Goal: Task Accomplishment & Management: Use online tool/utility

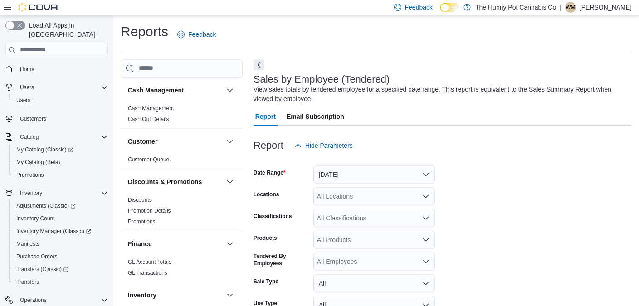
scroll to position [30, 0]
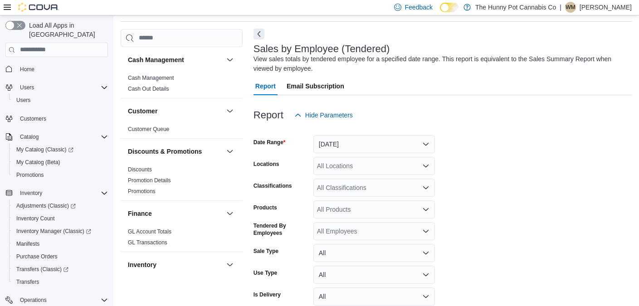
click at [255, 34] on button "Next" at bounding box center [258, 34] width 11 height 11
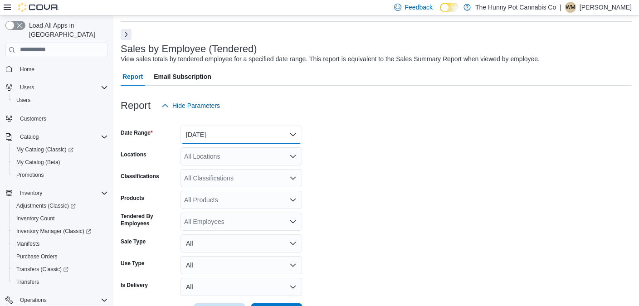
click at [200, 131] on button "Yesterday" at bounding box center [240, 135] width 121 height 18
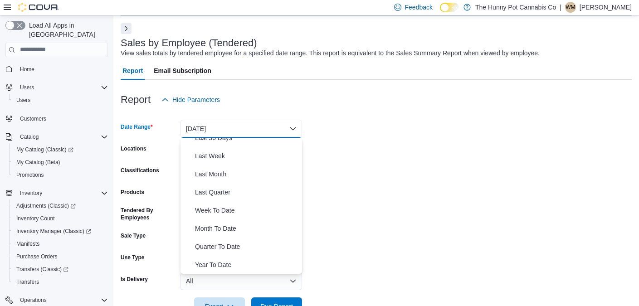
scroll to position [39, 0]
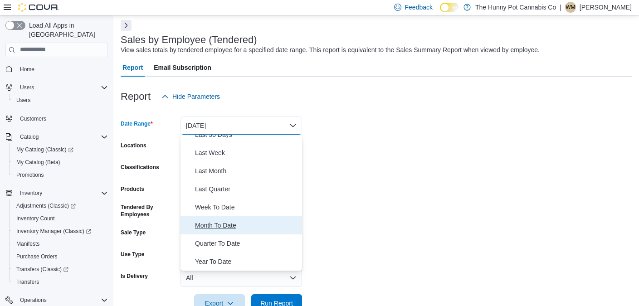
click at [223, 225] on span "Month To Date" at bounding box center [246, 225] width 103 height 11
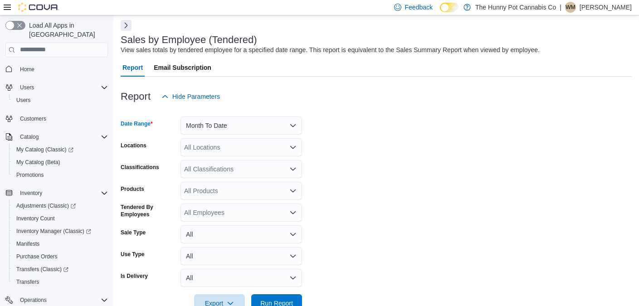
click at [195, 145] on div "All Locations" at bounding box center [240, 147] width 121 height 18
type input "****"
click at [204, 161] on span "2173 Yonge St" at bounding box center [231, 162] width 63 height 9
click at [369, 154] on form "Date Range Month To Date Locations 2173 Yonge St Classifications All Classifica…" at bounding box center [376, 209] width 511 height 207
click at [212, 199] on div "All Products" at bounding box center [240, 191] width 121 height 18
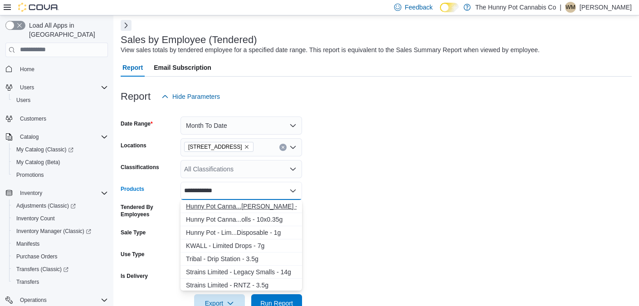
type input "**********"
click at [215, 209] on div "Hunny Pot Canna...ted Drip - 3.5g" at bounding box center [241, 206] width 111 height 9
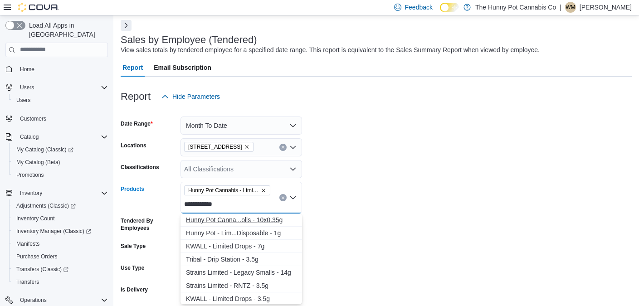
type input "**********"
click at [219, 220] on div "Hunny Pot Canna...olls - 10x0.35g" at bounding box center [241, 219] width 111 height 9
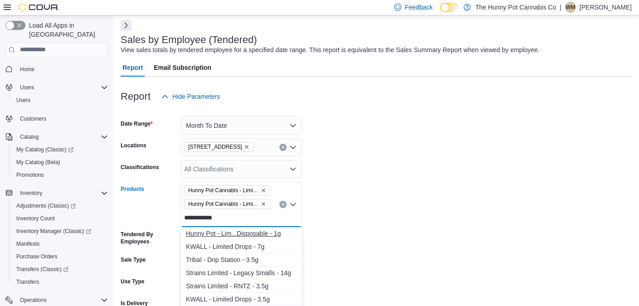
type input "**********"
click at [220, 237] on div "Hunny Pot - Lim...Disposable - 1g" at bounding box center [241, 233] width 111 height 9
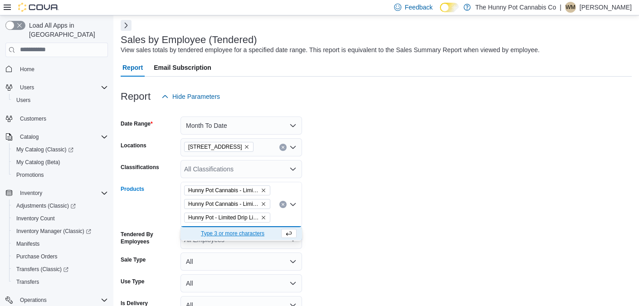
click at [391, 214] on form "Date Range Month To Date Locations 2173 Yonge St Classifications All Classifica…" at bounding box center [376, 223] width 511 height 234
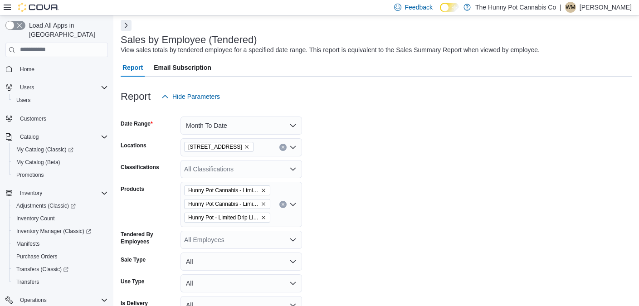
scroll to position [91, 0]
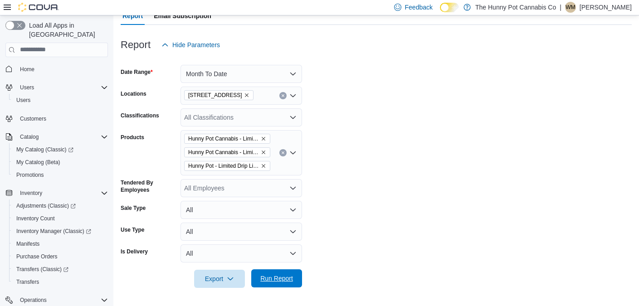
click at [296, 279] on button "Run Report" at bounding box center [276, 278] width 51 height 18
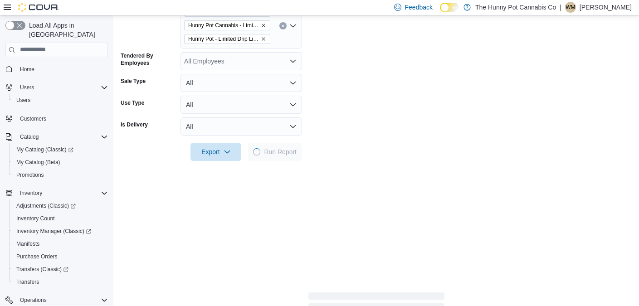
scroll to position [218, 0]
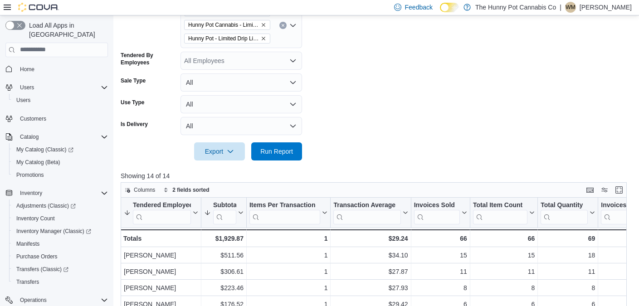
click at [421, 121] on form "Date Range Month To Date Locations 2173 Yonge St Classifications All Classifica…" at bounding box center [376, 44] width 511 height 234
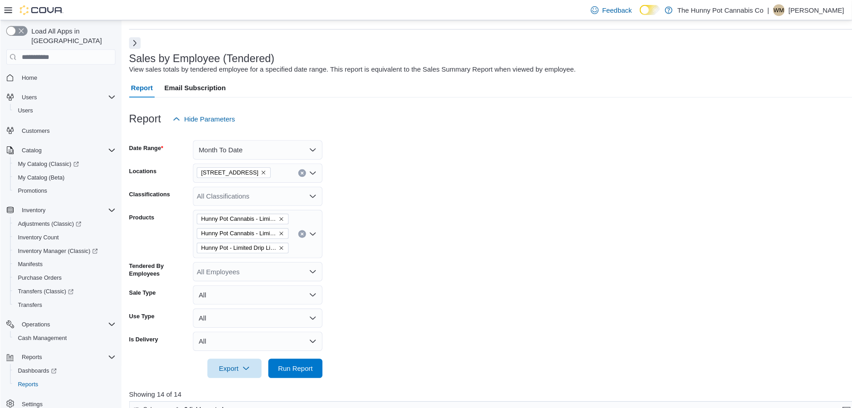
scroll to position [0, 315]
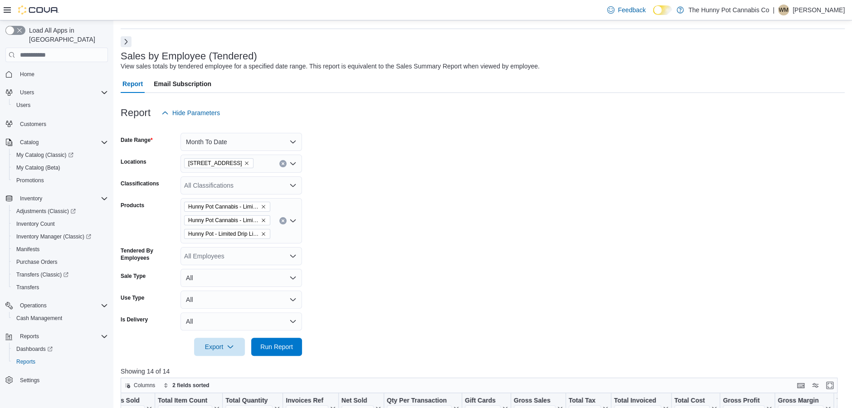
click at [281, 220] on icon "Clear input" at bounding box center [283, 221] width 4 height 4
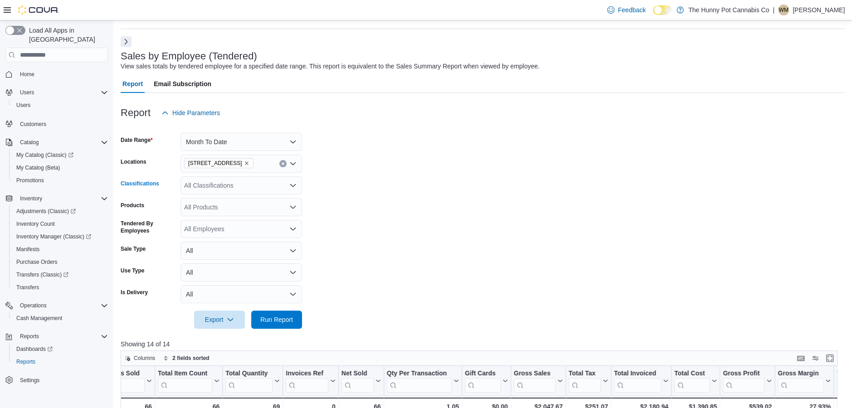
click at [234, 184] on div "All Classifications" at bounding box center [240, 185] width 121 height 18
type input "****"
click at [221, 201] on span "Beverages" at bounding box center [215, 200] width 30 height 9
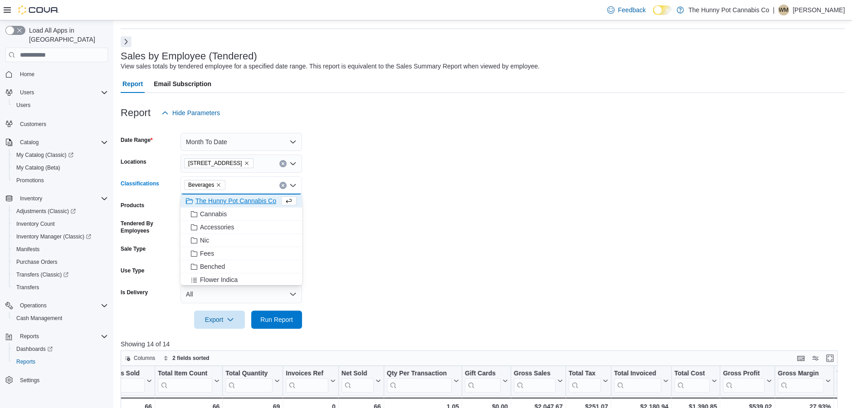
click at [446, 201] on form "Date Range Month To Date Locations 2173 Yonge St Classifications Beverages Comb…" at bounding box center [483, 225] width 724 height 207
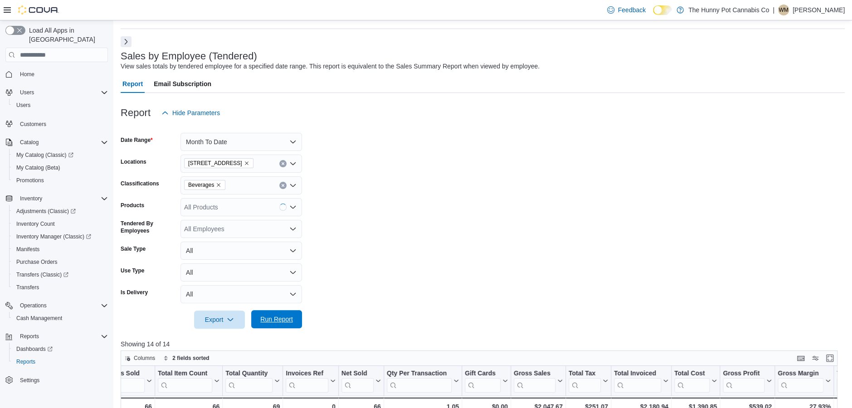
click at [289, 306] on span "Run Report" at bounding box center [276, 319] width 33 height 9
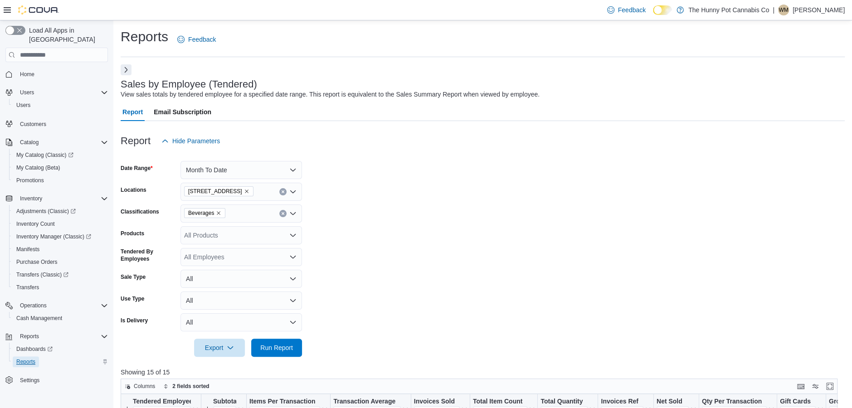
click at [31, 306] on span "Reports" at bounding box center [25, 361] width 19 height 7
click at [124, 72] on button "Next" at bounding box center [126, 69] width 11 height 11
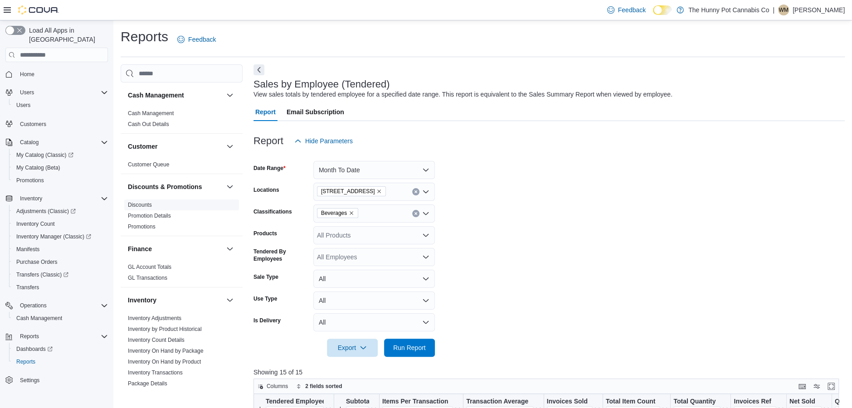
click at [147, 206] on link "Discounts" at bounding box center [140, 205] width 24 height 6
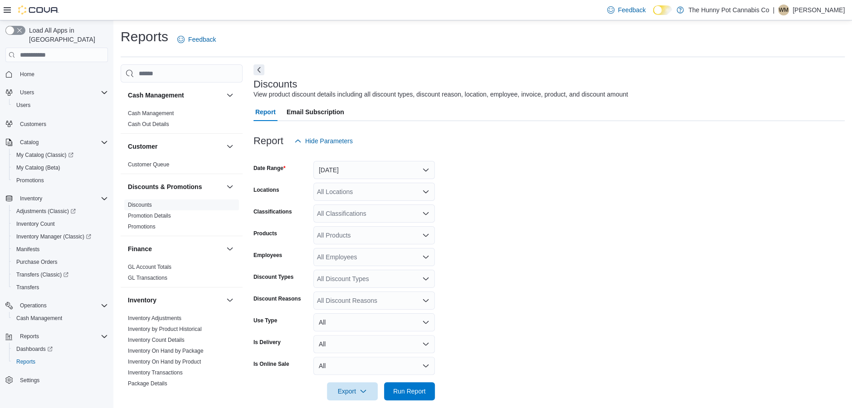
scroll to position [10, 0]
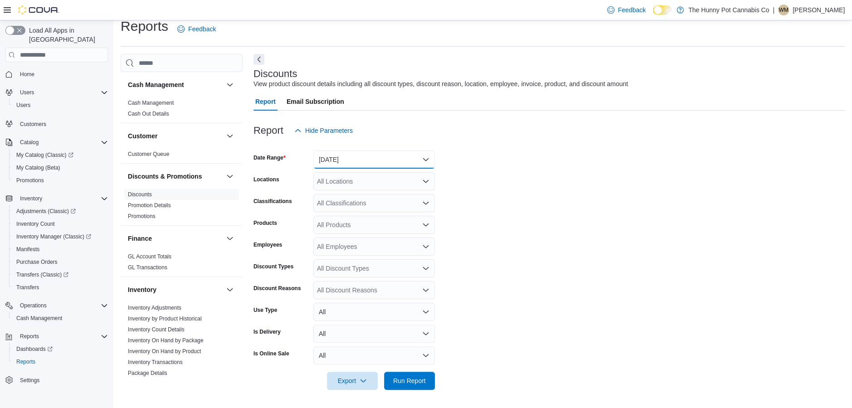
click at [344, 159] on button "Yesterday" at bounding box center [373, 159] width 121 height 18
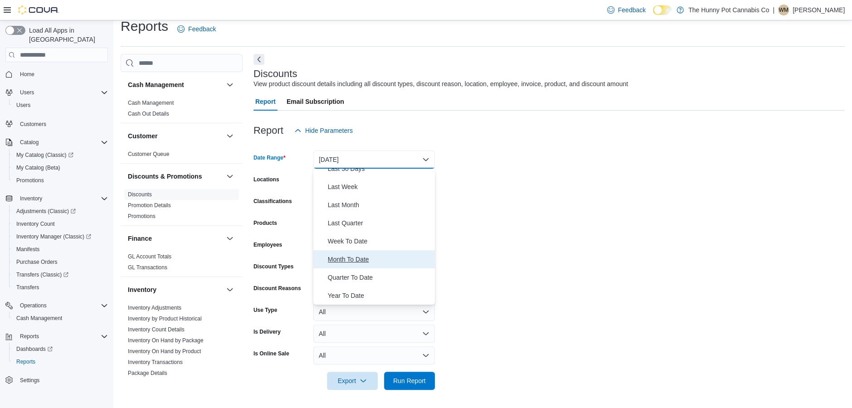
click at [356, 264] on button "Month To Date" at bounding box center [373, 259] width 121 height 18
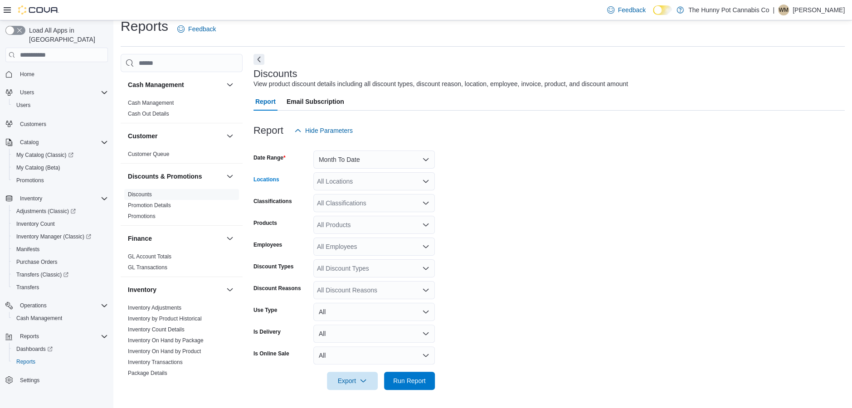
click at [334, 184] on div "All Locations" at bounding box center [373, 181] width 121 height 18
type input "****"
click at [340, 196] on span "2173 Yonge St" at bounding box center [364, 196] width 63 height 9
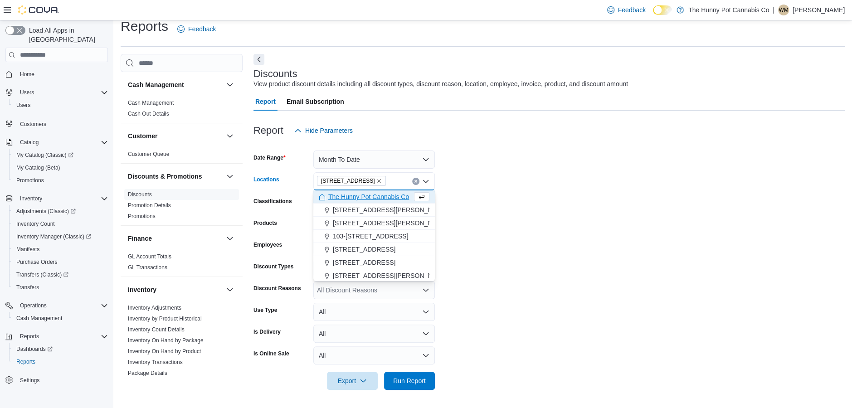
click at [519, 204] on form "Date Range Month To Date Locations 2173 Yonge St Combo box. Selected. 2173 Yong…" at bounding box center [548, 265] width 591 height 250
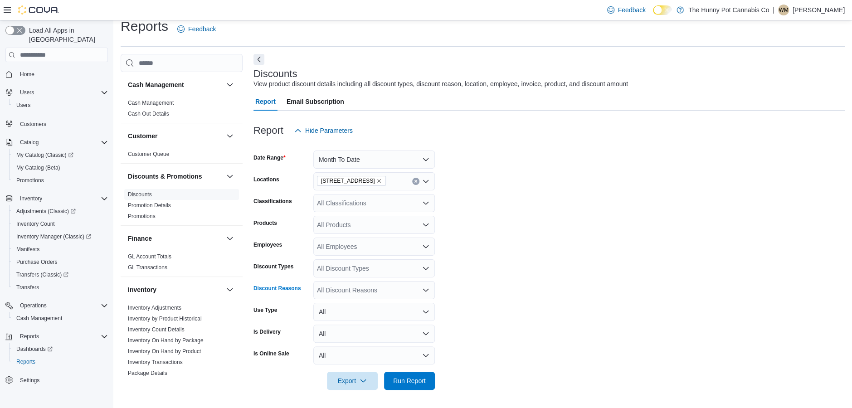
click at [333, 286] on div "All Discount Reasons" at bounding box center [373, 290] width 121 height 18
type input "****"
click at [335, 301] on span "Loyalty Signup (10%)" at bounding box center [374, 305] width 111 height 9
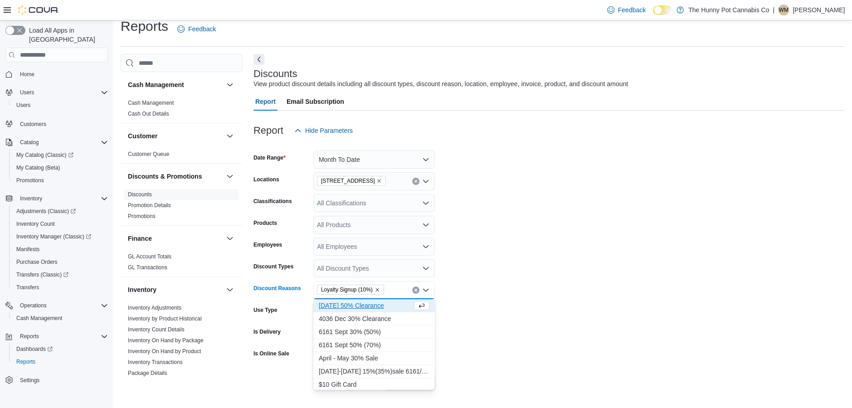
click at [507, 291] on form "Date Range Month To Date Locations 2173 Yonge St Classifications All Classifica…" at bounding box center [548, 265] width 591 height 250
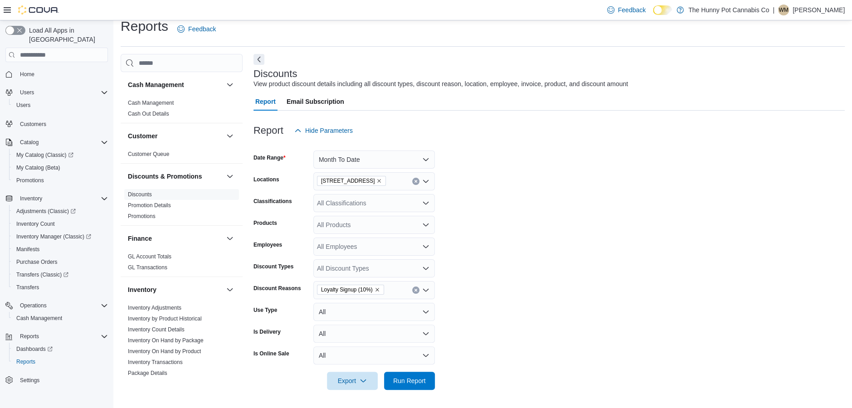
click at [396, 291] on div "Loyalty Signup (10%)" at bounding box center [373, 290] width 121 height 18
type input "****"
click at [360, 301] on span "Profile Update" at bounding box center [374, 305] width 111 height 9
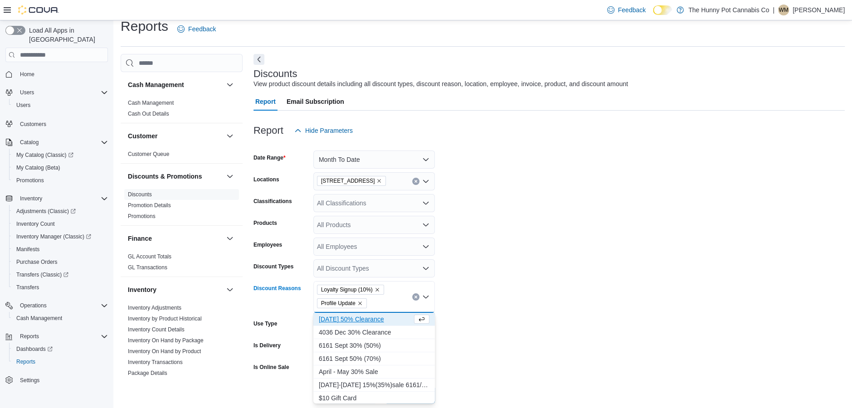
click at [485, 301] on form "Date Range Month To Date Locations 2173 Yonge St Classifications All Classifica…" at bounding box center [548, 272] width 591 height 264
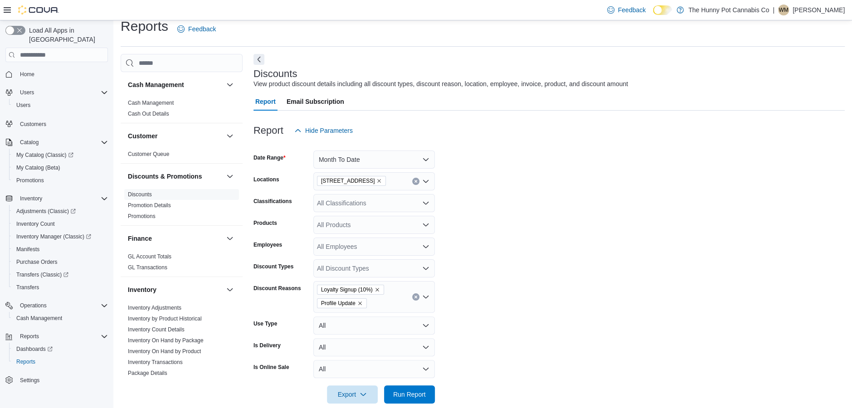
scroll to position [24, 0]
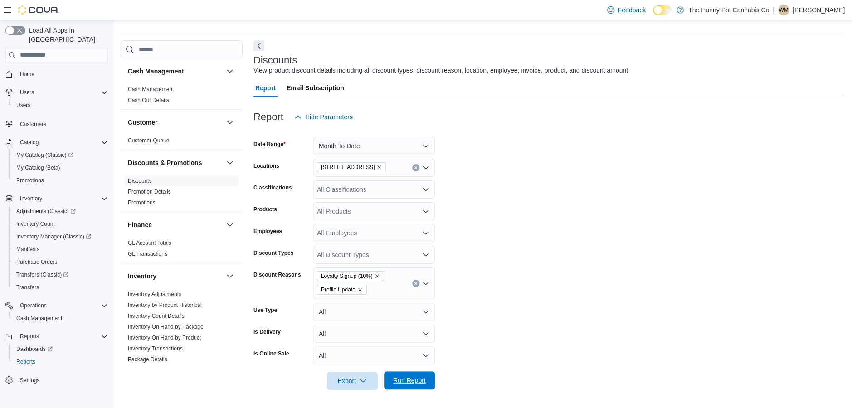
click at [410, 306] on span "Run Report" at bounding box center [409, 380] width 33 height 9
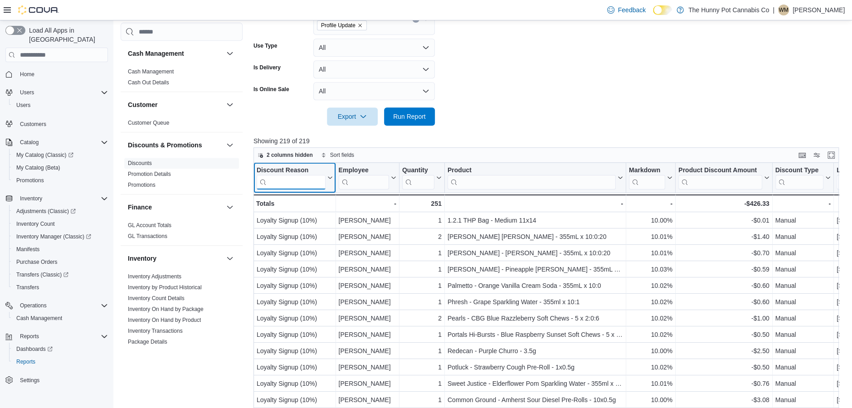
click at [286, 181] on input "search" at bounding box center [291, 182] width 69 height 15
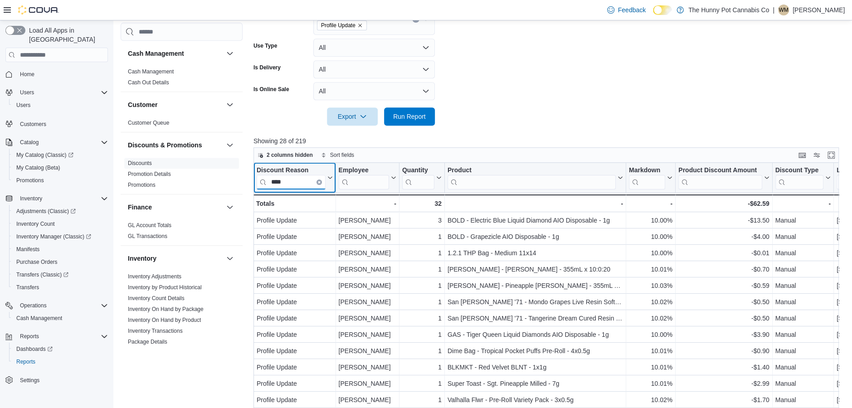
type input "****"
